Goal: Task Accomplishment & Management: Use online tool/utility

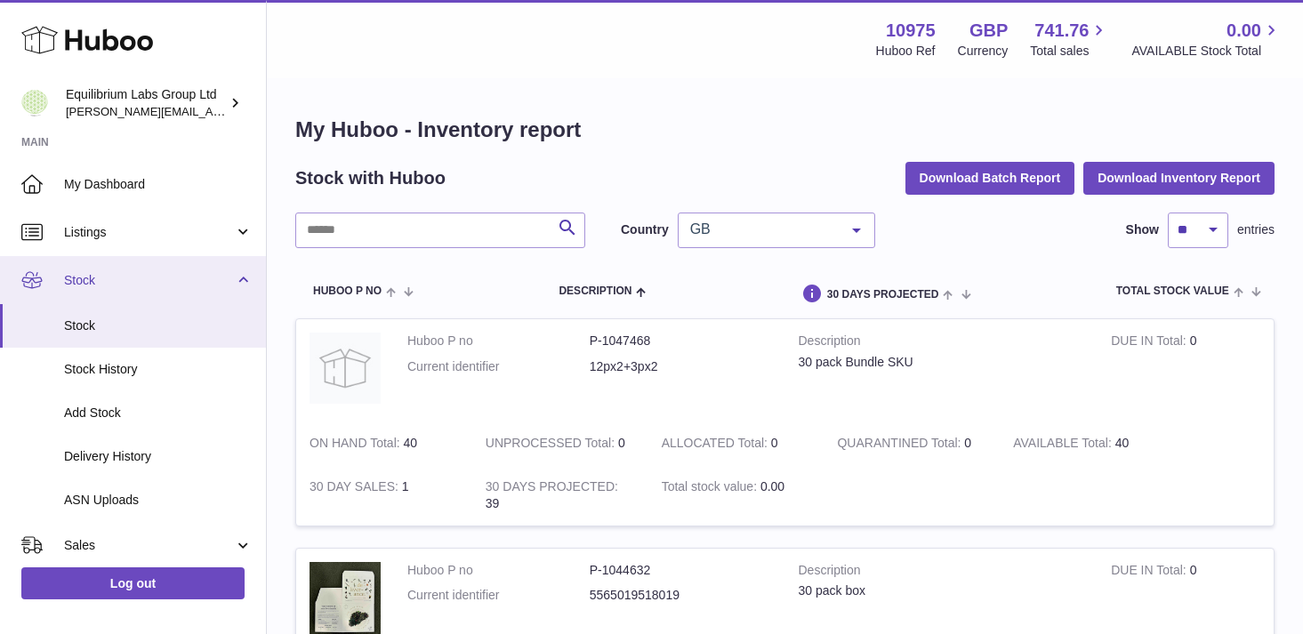
click at [220, 263] on link "Stock" at bounding box center [133, 280] width 266 height 48
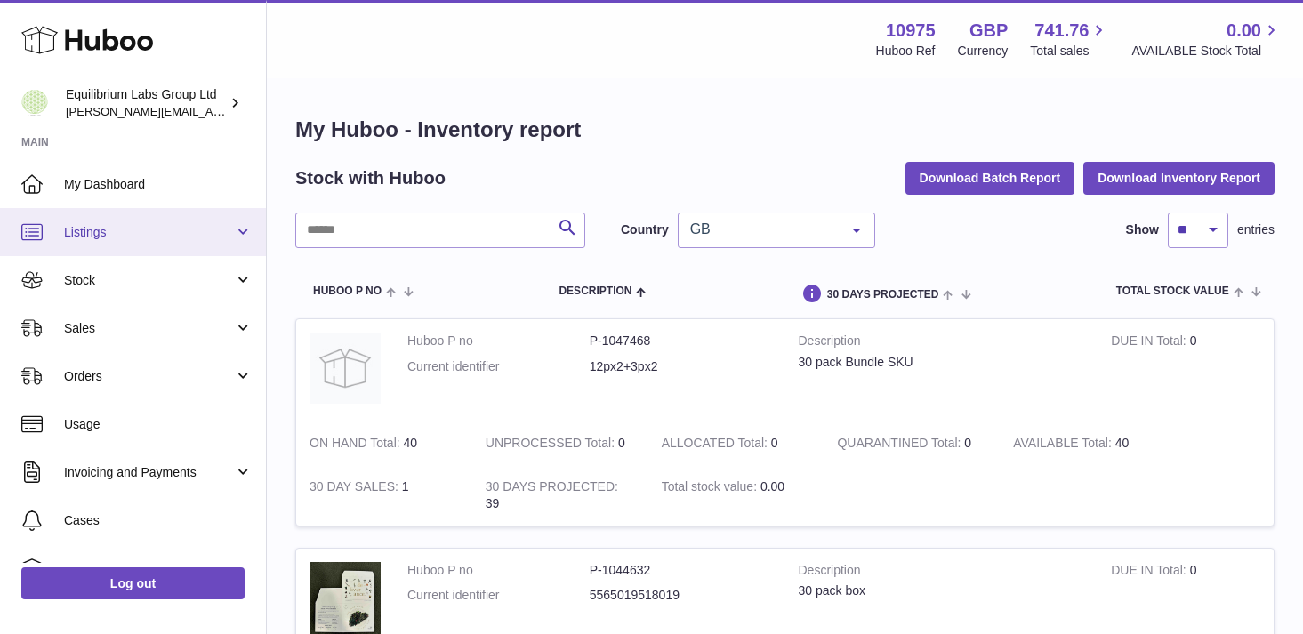
click at [206, 233] on span "Listings" at bounding box center [149, 232] width 170 height 17
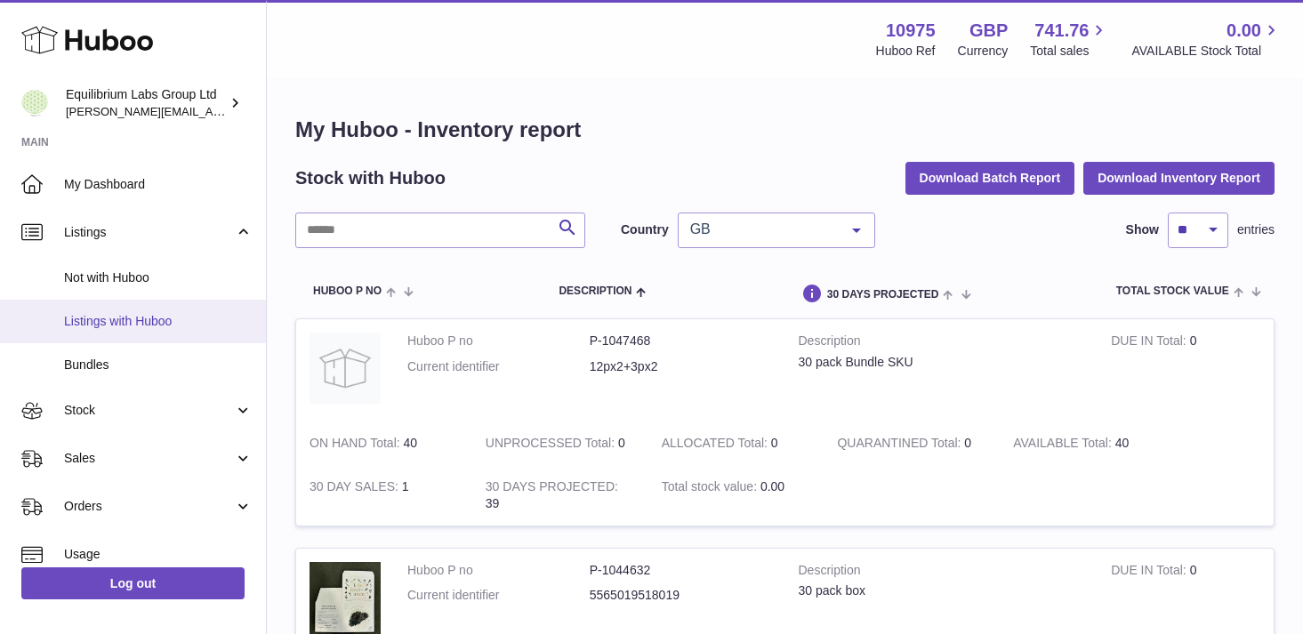
click at [185, 320] on span "Listings with Huboo" at bounding box center [158, 321] width 189 height 17
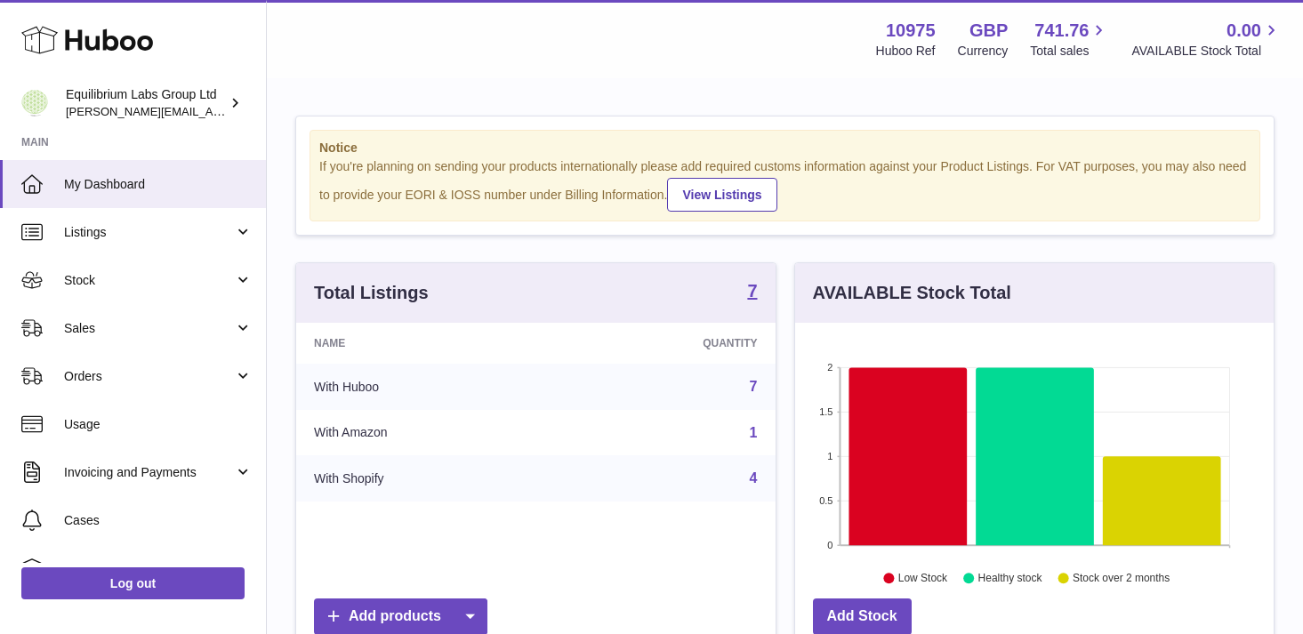
scroll to position [277, 478]
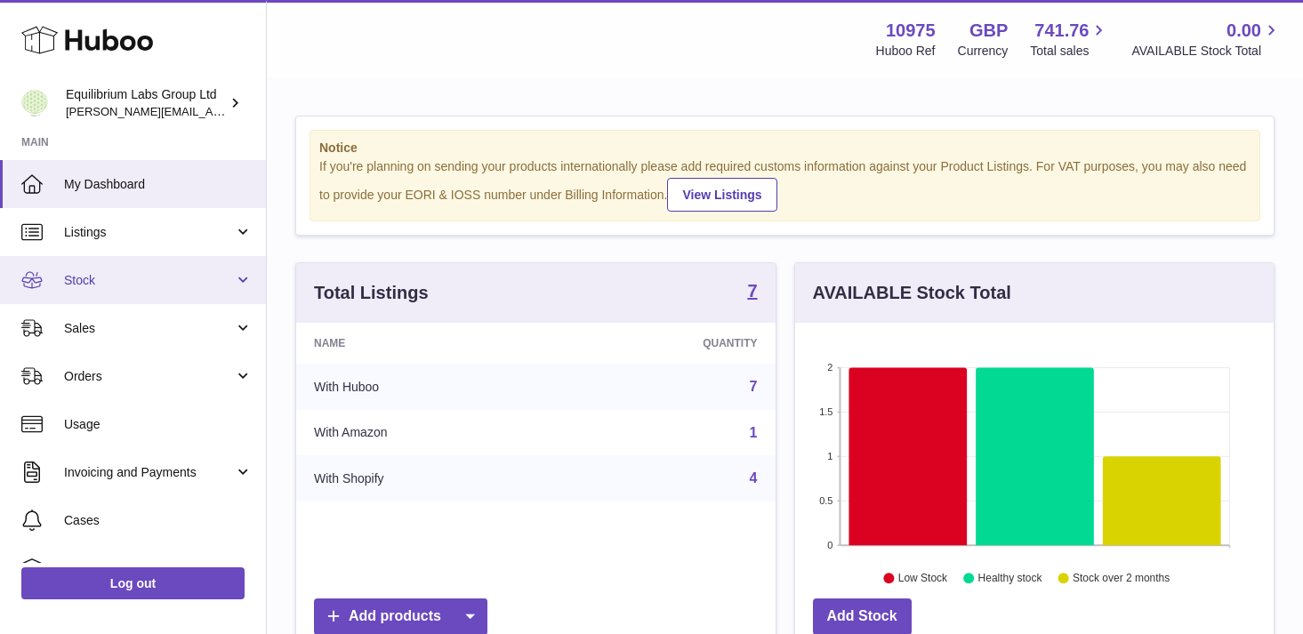
click at [209, 272] on span "Stock" at bounding box center [149, 280] width 170 height 17
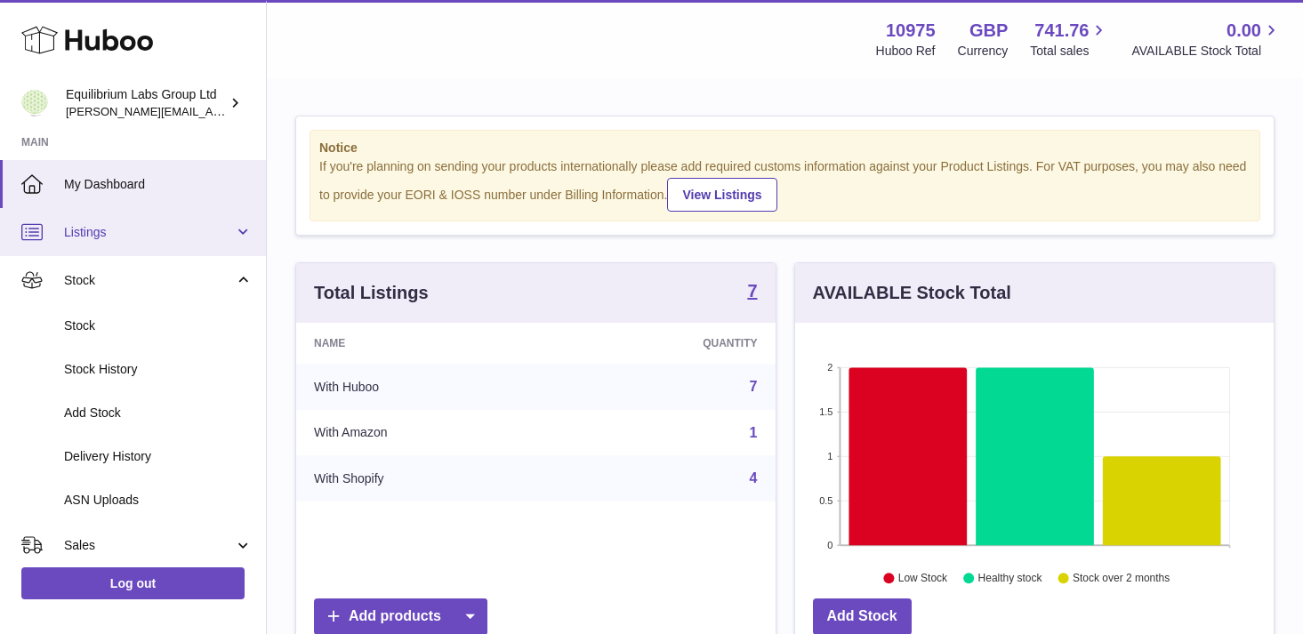
click at [212, 233] on span "Listings" at bounding box center [149, 232] width 170 height 17
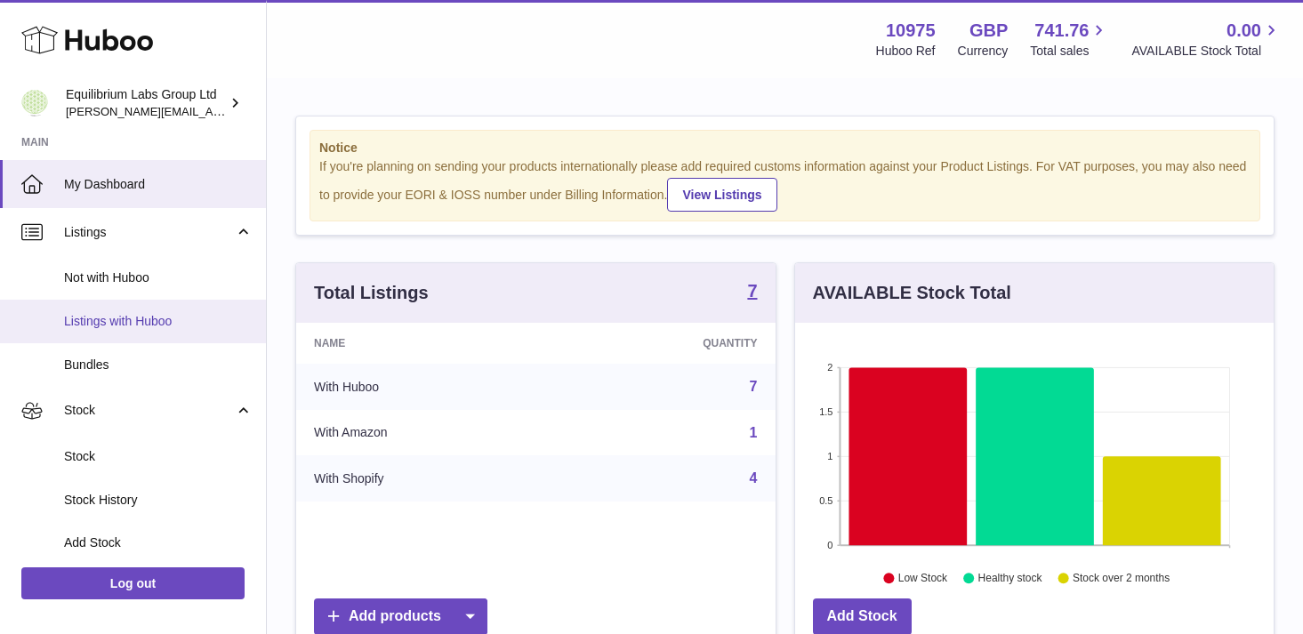
click at [190, 303] on link "Listings with Huboo" at bounding box center [133, 322] width 266 height 44
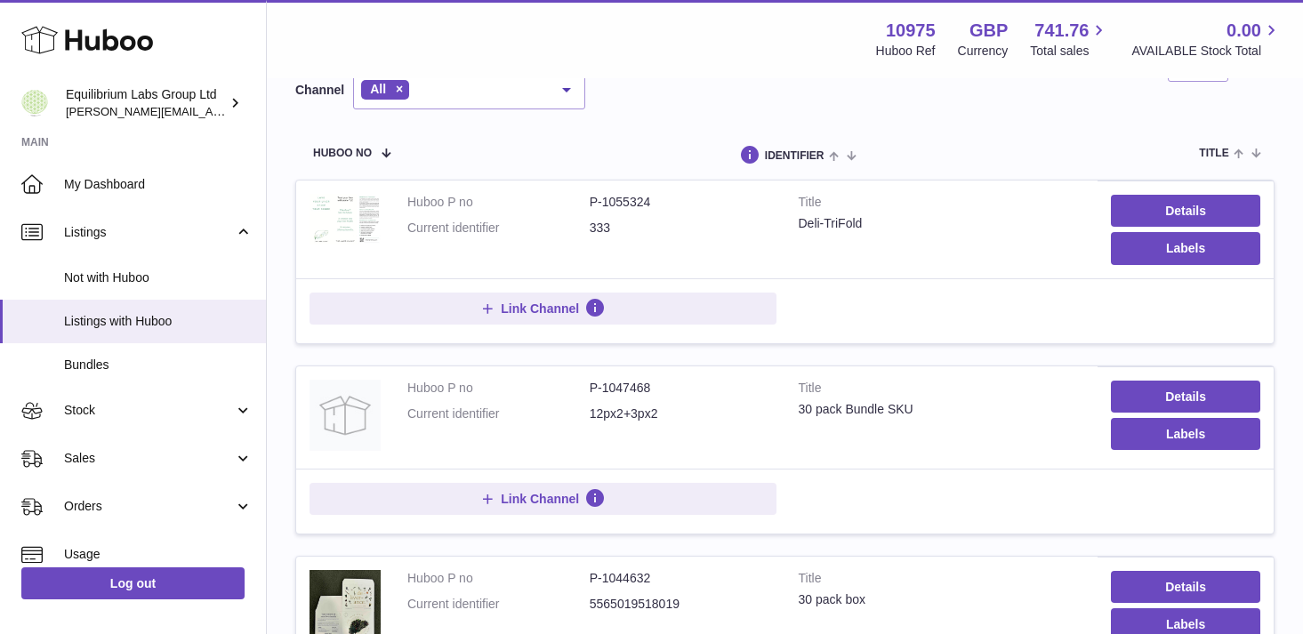
scroll to position [181, 0]
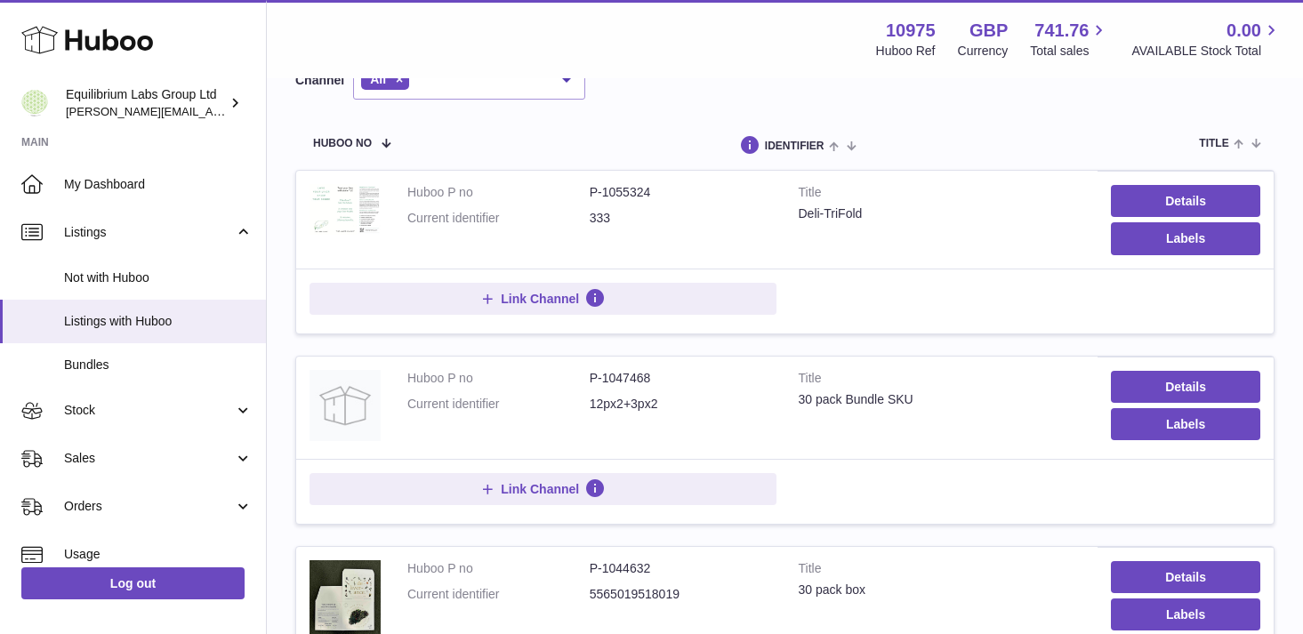
drag, startPoint x: 654, startPoint y: 195, endPoint x: 646, endPoint y: 194, distance: 8.9
click at [646, 194] on dd "P-1055324" at bounding box center [681, 192] width 182 height 17
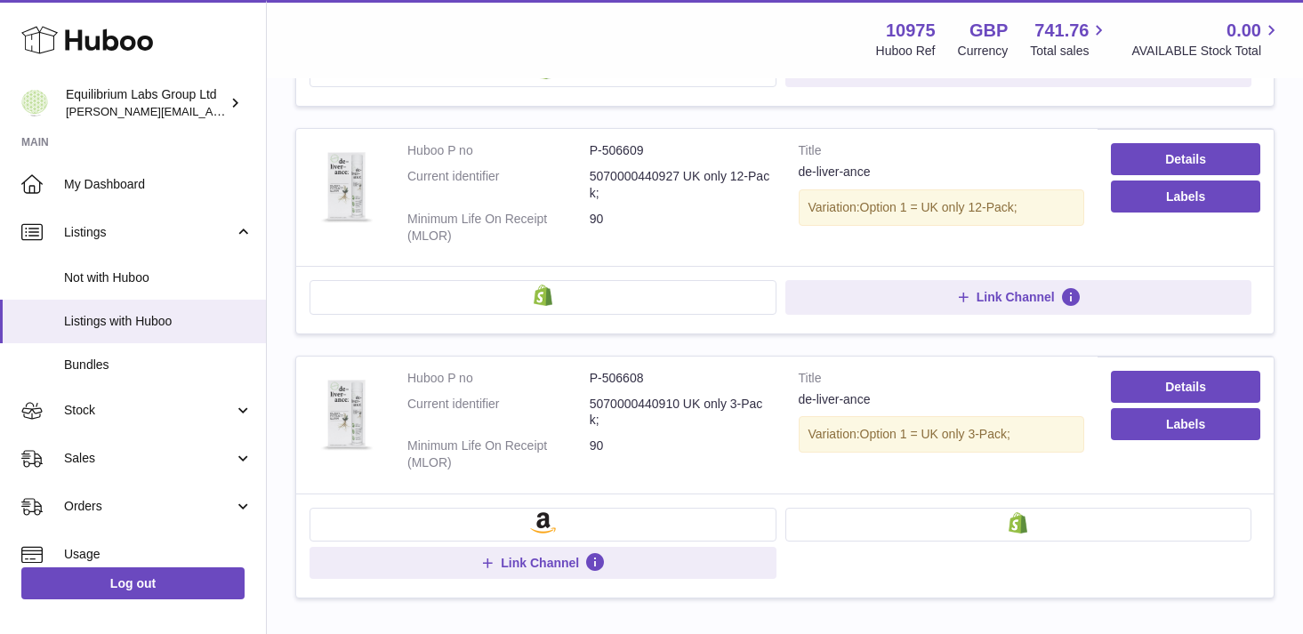
scroll to position [1356, 0]
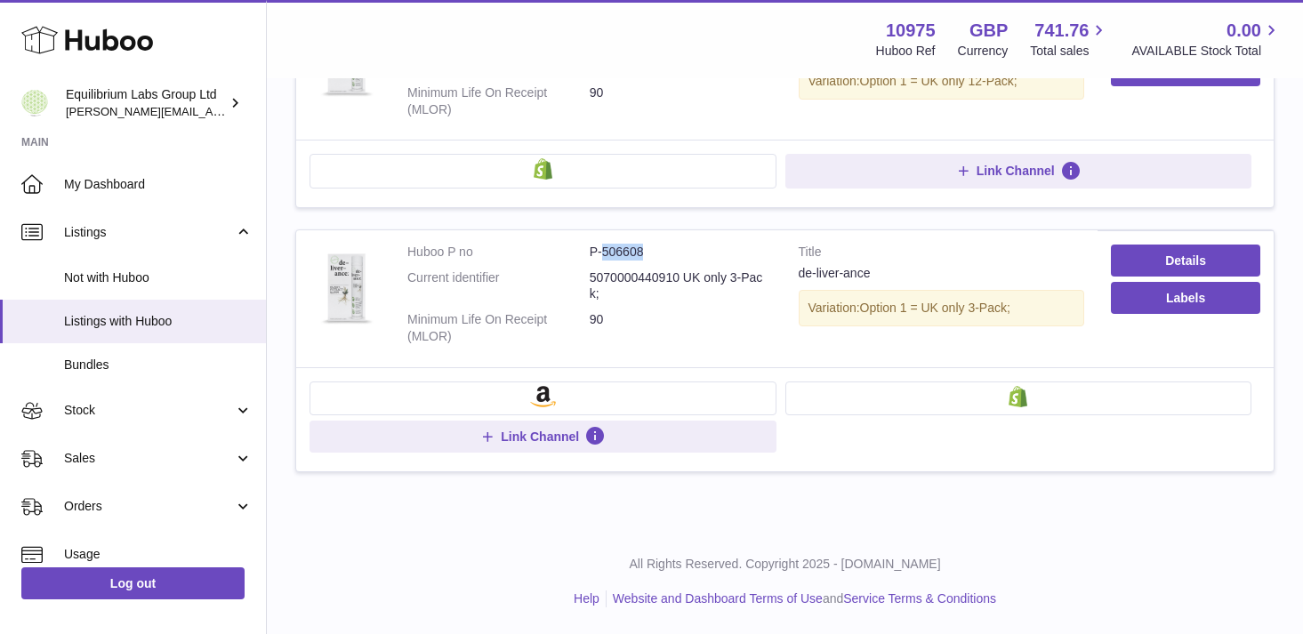
drag, startPoint x: 646, startPoint y: 255, endPoint x: 600, endPoint y: 256, distance: 45.4
click at [600, 256] on dd "P-506608" at bounding box center [681, 252] width 182 height 17
copy dd "506608"
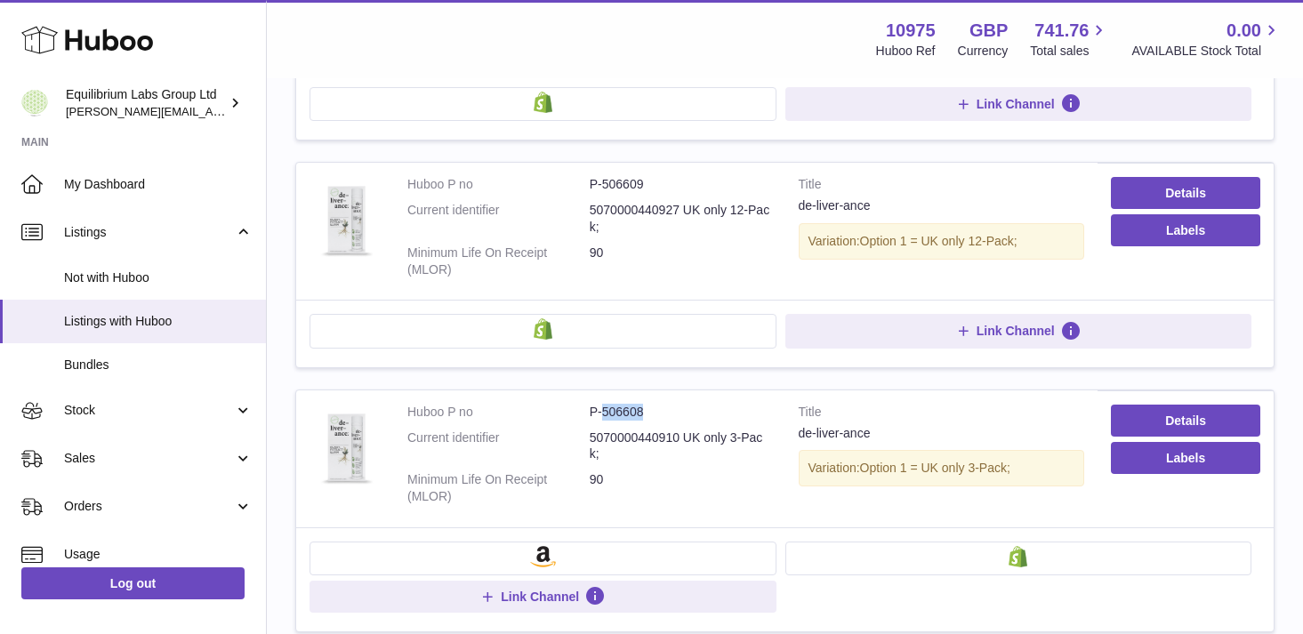
scroll to position [1154, 0]
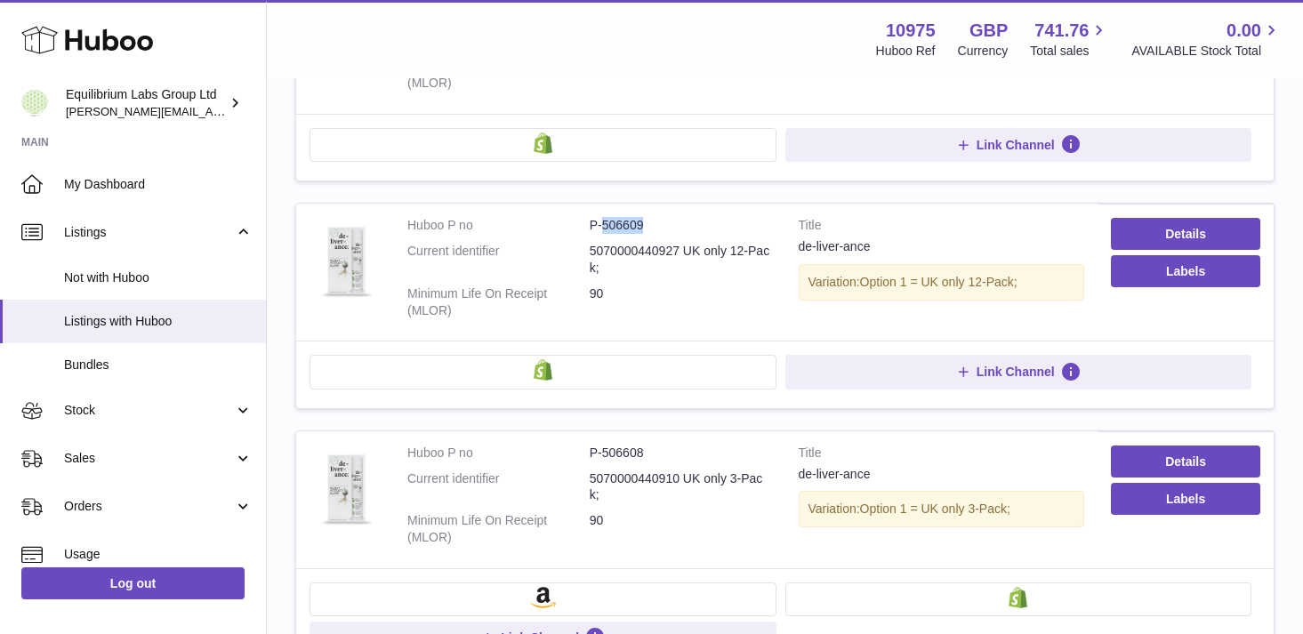
drag, startPoint x: 646, startPoint y: 228, endPoint x: 605, endPoint y: 229, distance: 41.8
click at [605, 229] on dd "P-506609" at bounding box center [681, 225] width 182 height 17
copy dd "506609"
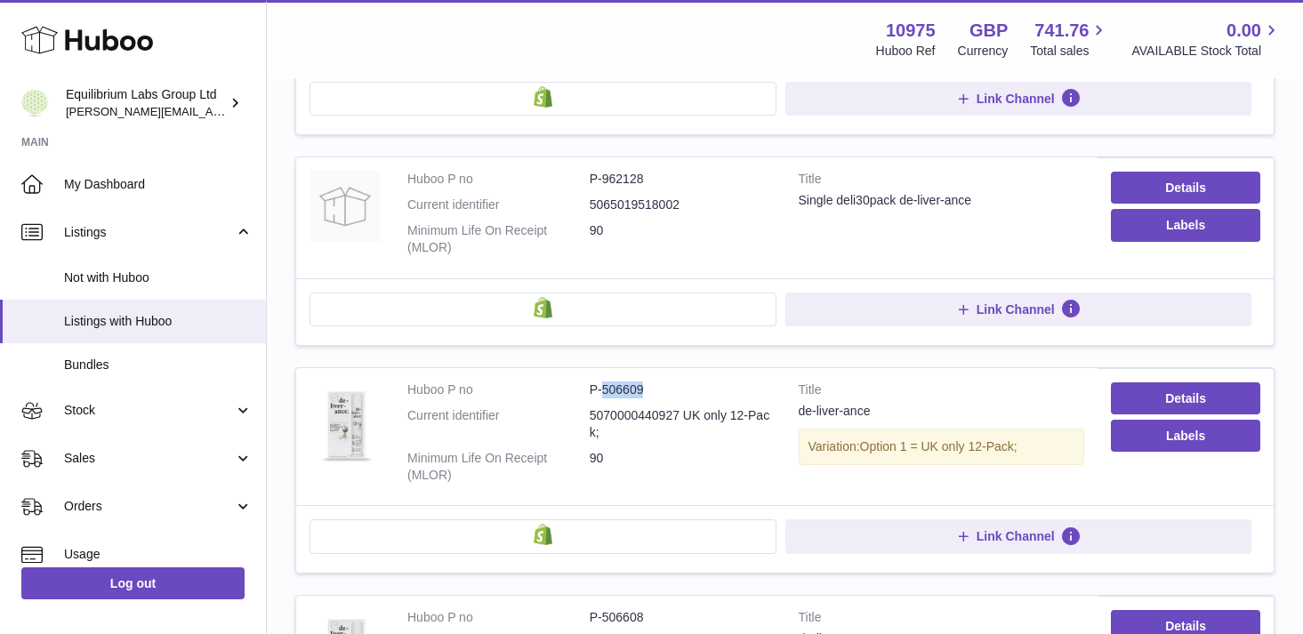
scroll to position [960, 0]
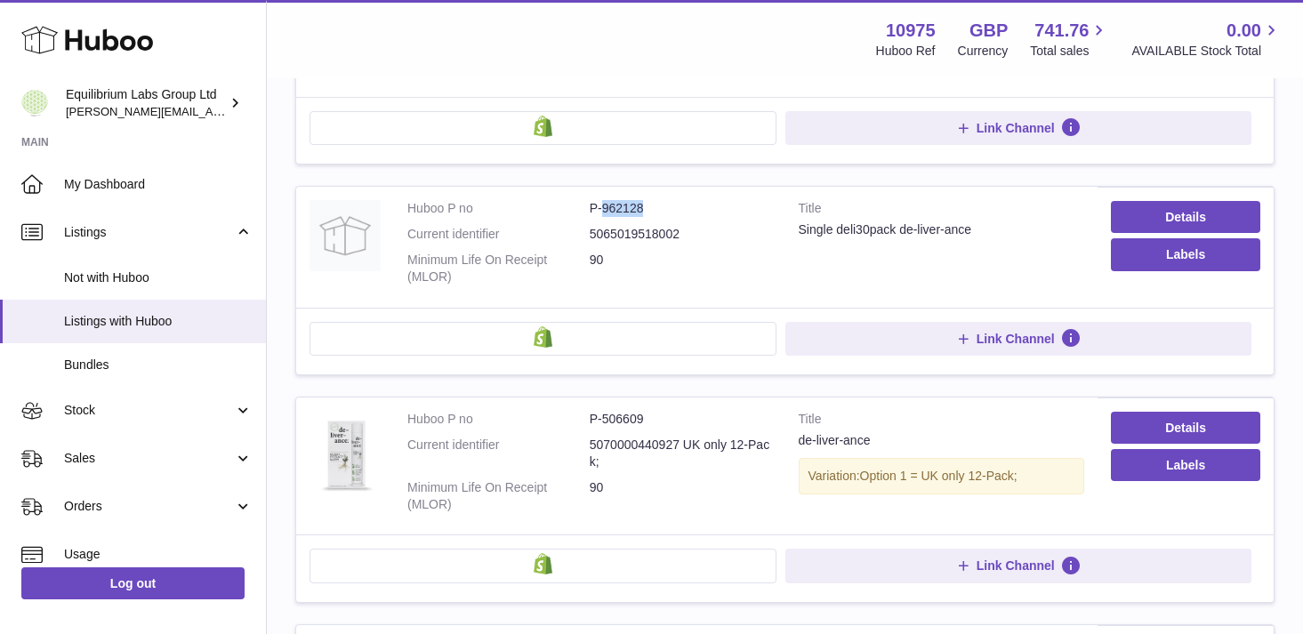
drag, startPoint x: 656, startPoint y: 210, endPoint x: 602, endPoint y: 211, distance: 54.2
click at [602, 211] on dd "P-962128" at bounding box center [681, 208] width 182 height 17
copy dd "962128"
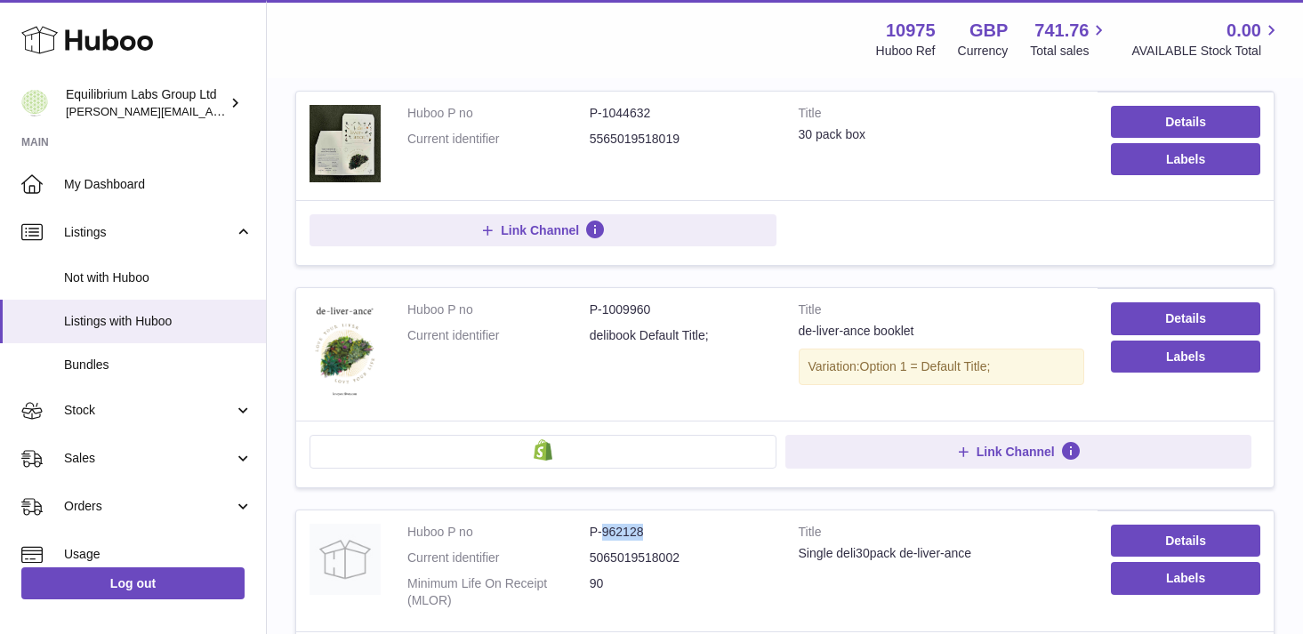
scroll to position [626, 0]
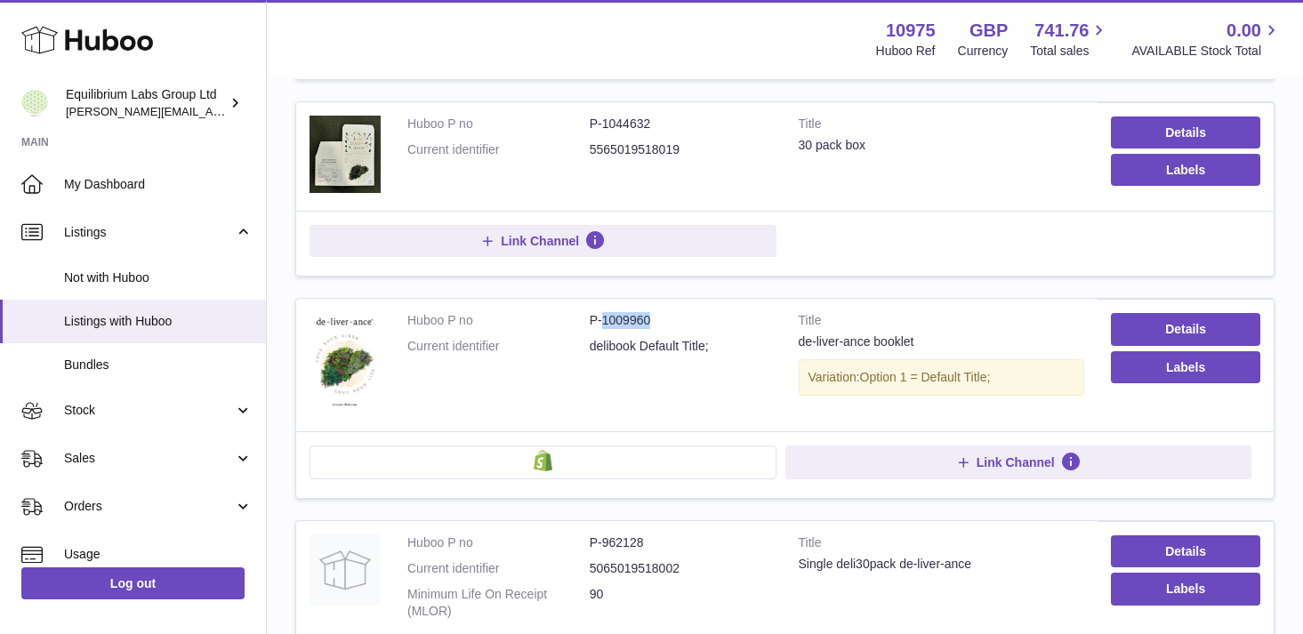
drag, startPoint x: 652, startPoint y: 325, endPoint x: 605, endPoint y: 325, distance: 47.1
click at [605, 325] on dd "P-1009960" at bounding box center [681, 320] width 182 height 17
copy dd "1009960"
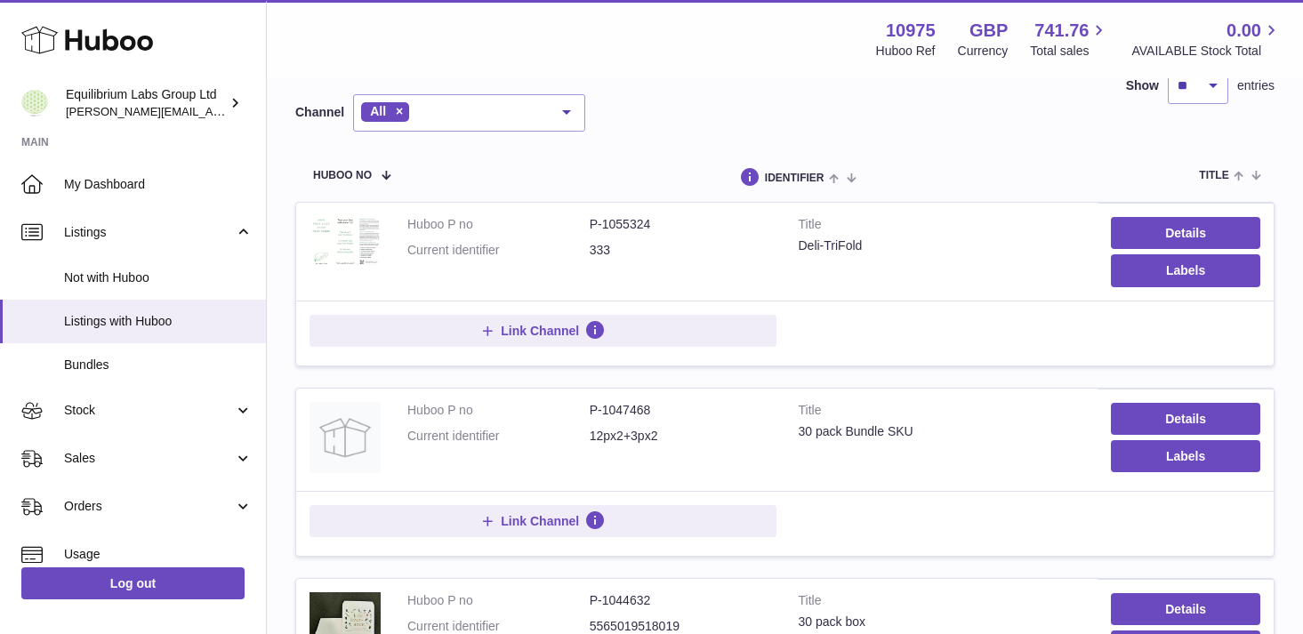
scroll to position [87, 0]
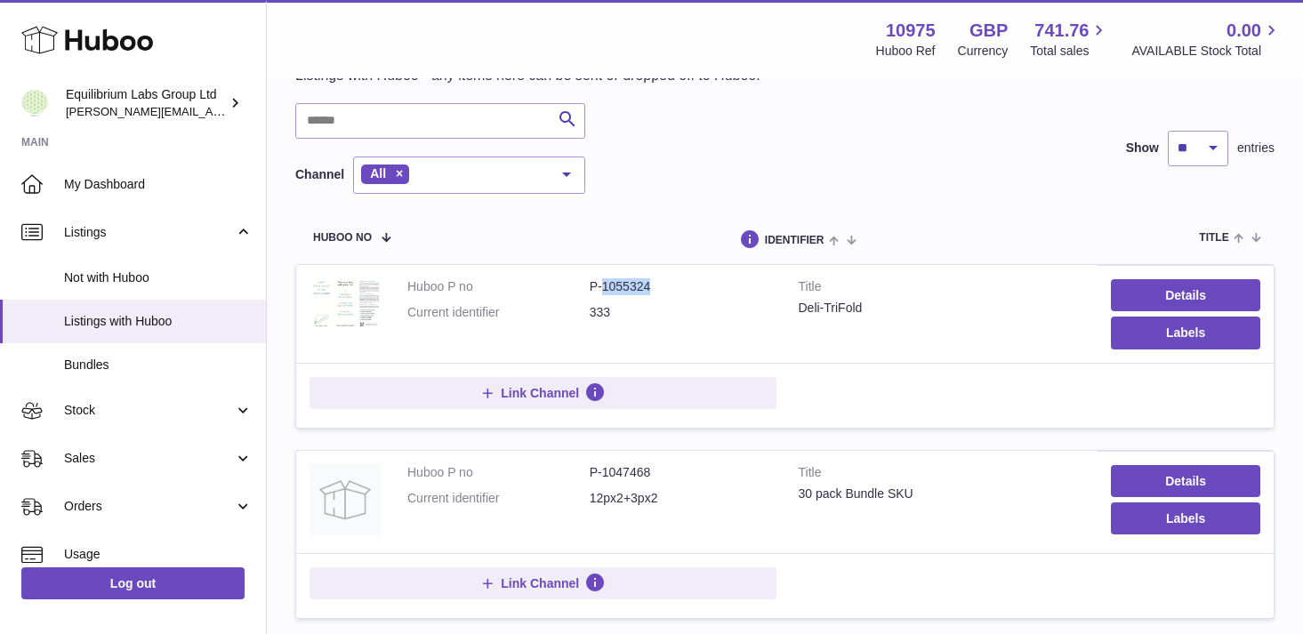
drag, startPoint x: 663, startPoint y: 291, endPoint x: 603, endPoint y: 292, distance: 60.5
click at [603, 292] on dd "P-1055324" at bounding box center [681, 286] width 182 height 17
copy dd "1055324"
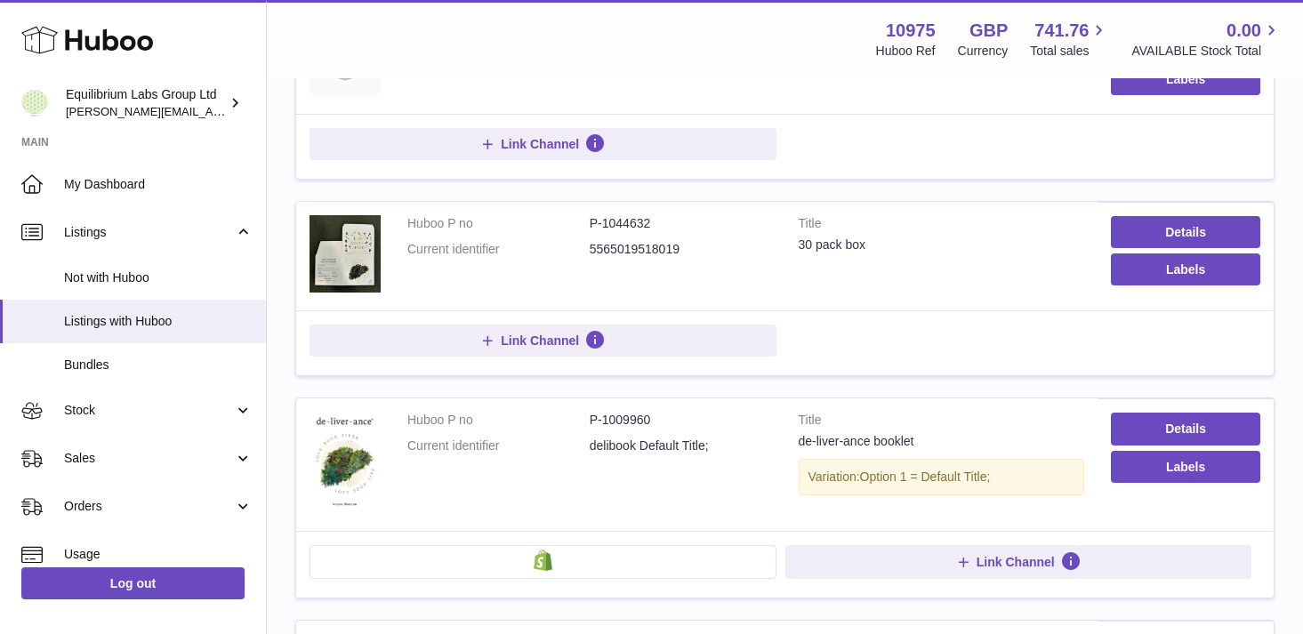
scroll to position [535, 0]
